Goal: Navigation & Orientation: Find specific page/section

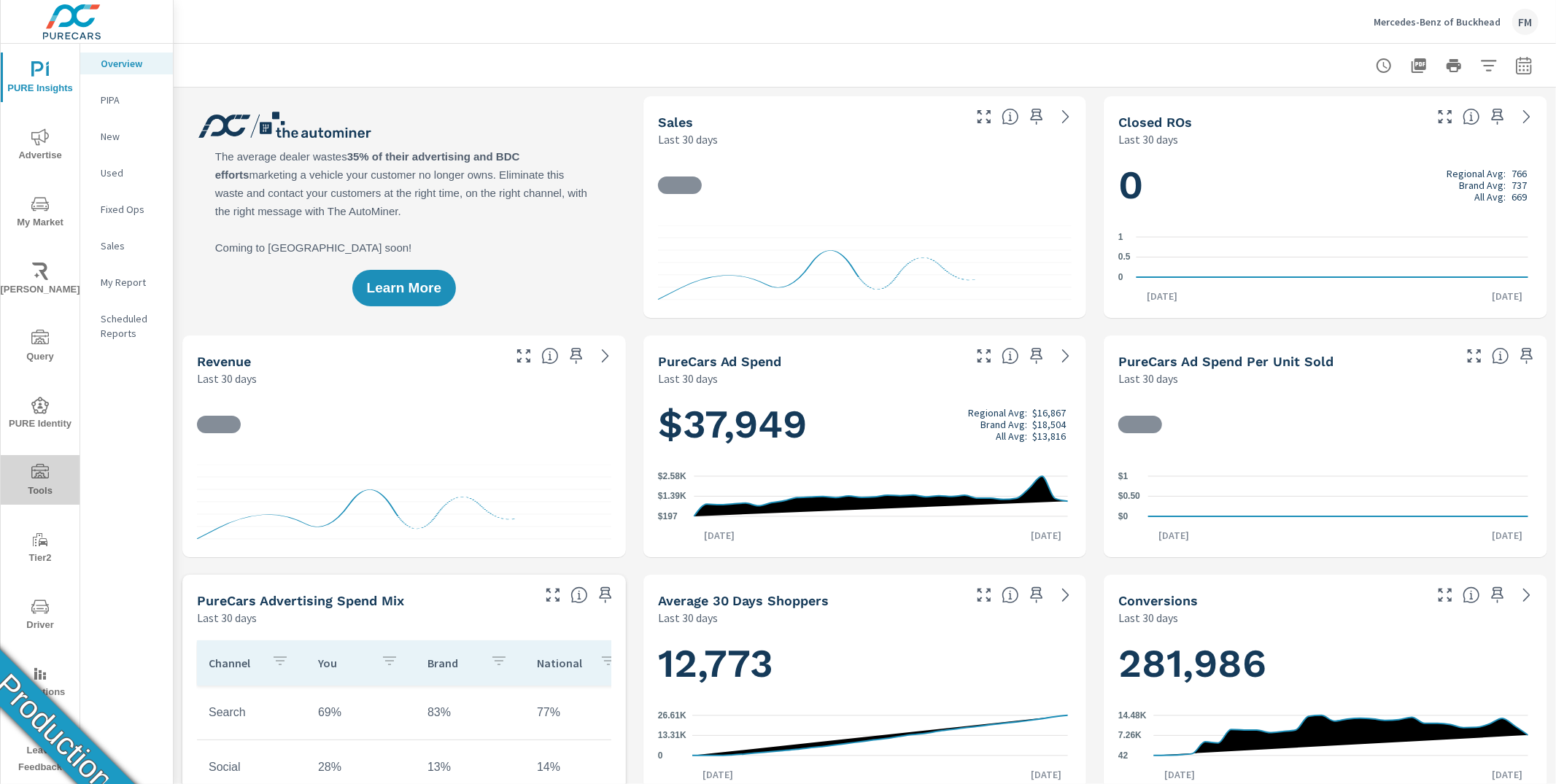
click at [35, 477] on icon "nav menu" at bounding box center [40, 472] width 18 height 18
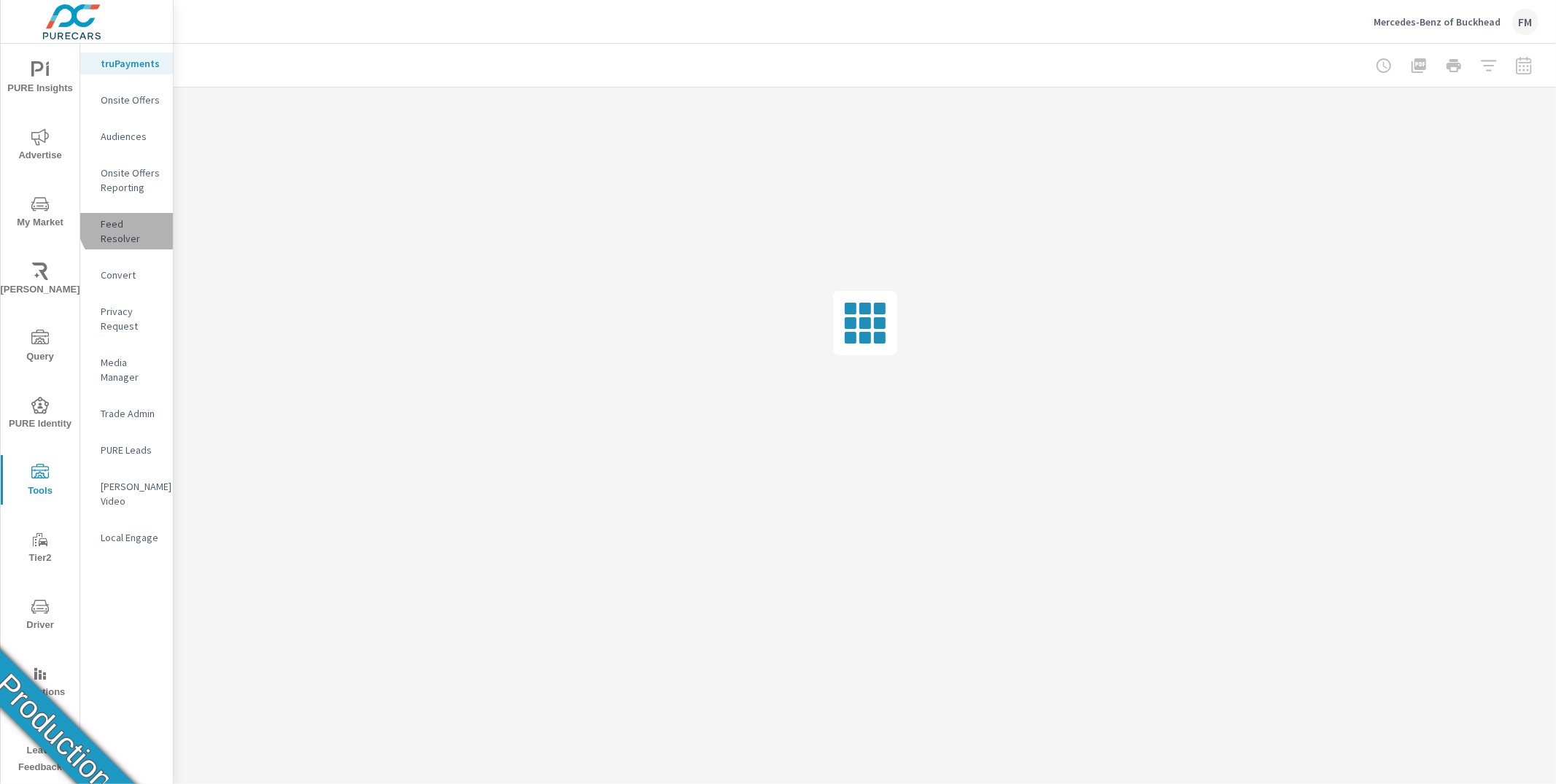
click at [140, 217] on p "Feed Resolver" at bounding box center [131, 231] width 61 height 29
